Goal: Task Accomplishment & Management: Use online tool/utility

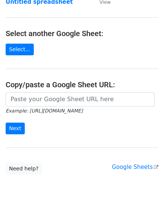
scroll to position [75, 0]
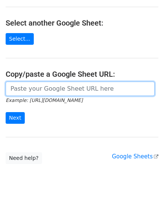
click at [40, 85] on input "url" at bounding box center [80, 89] width 149 height 14
paste input "[URL][DOMAIN_NAME]"
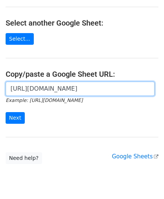
scroll to position [0, 163]
type input "[URL][DOMAIN_NAME]"
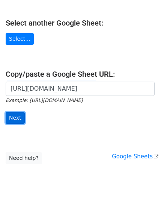
click at [17, 118] on input "Next" at bounding box center [15, 118] width 19 height 12
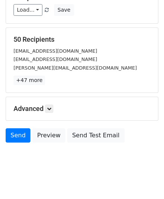
scroll to position [92, 0]
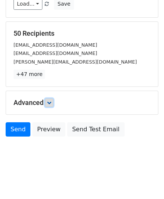
click at [50, 101] on icon at bounding box center [49, 102] width 5 height 5
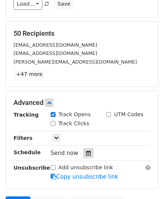
click at [86, 152] on icon at bounding box center [88, 153] width 5 height 5
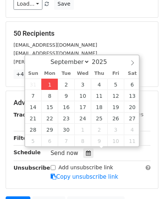
type input "2025-09-01 12:00"
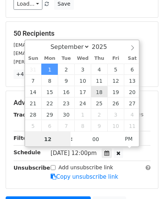
paste input "Hour"
type input "2"
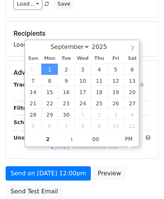
type input "2025-09-01 14:00"
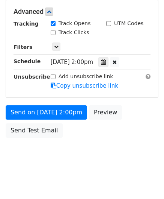
scroll to position [183, 0]
